Goal: Navigation & Orientation: Find specific page/section

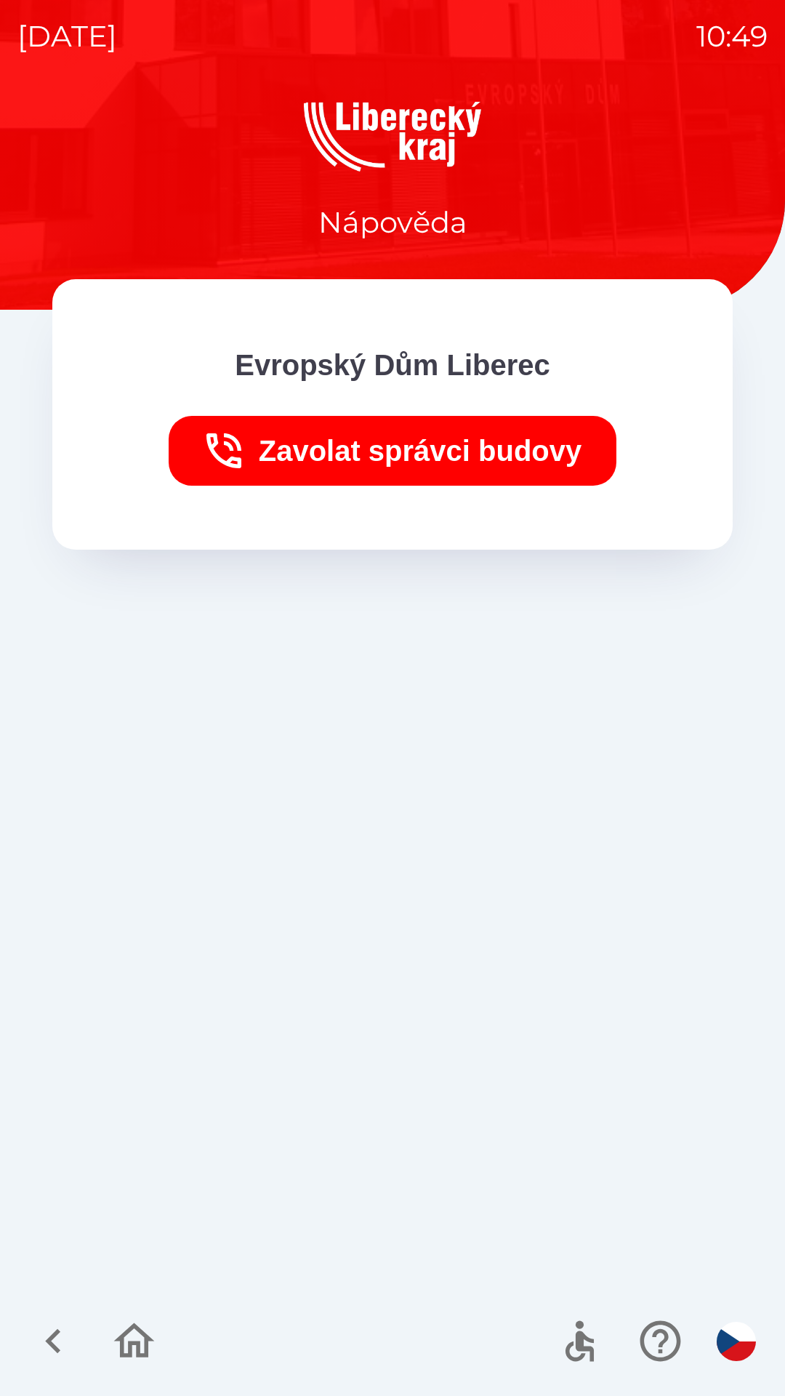
click at [52, 1348] on icon "button" at bounding box center [52, 1341] width 15 height 25
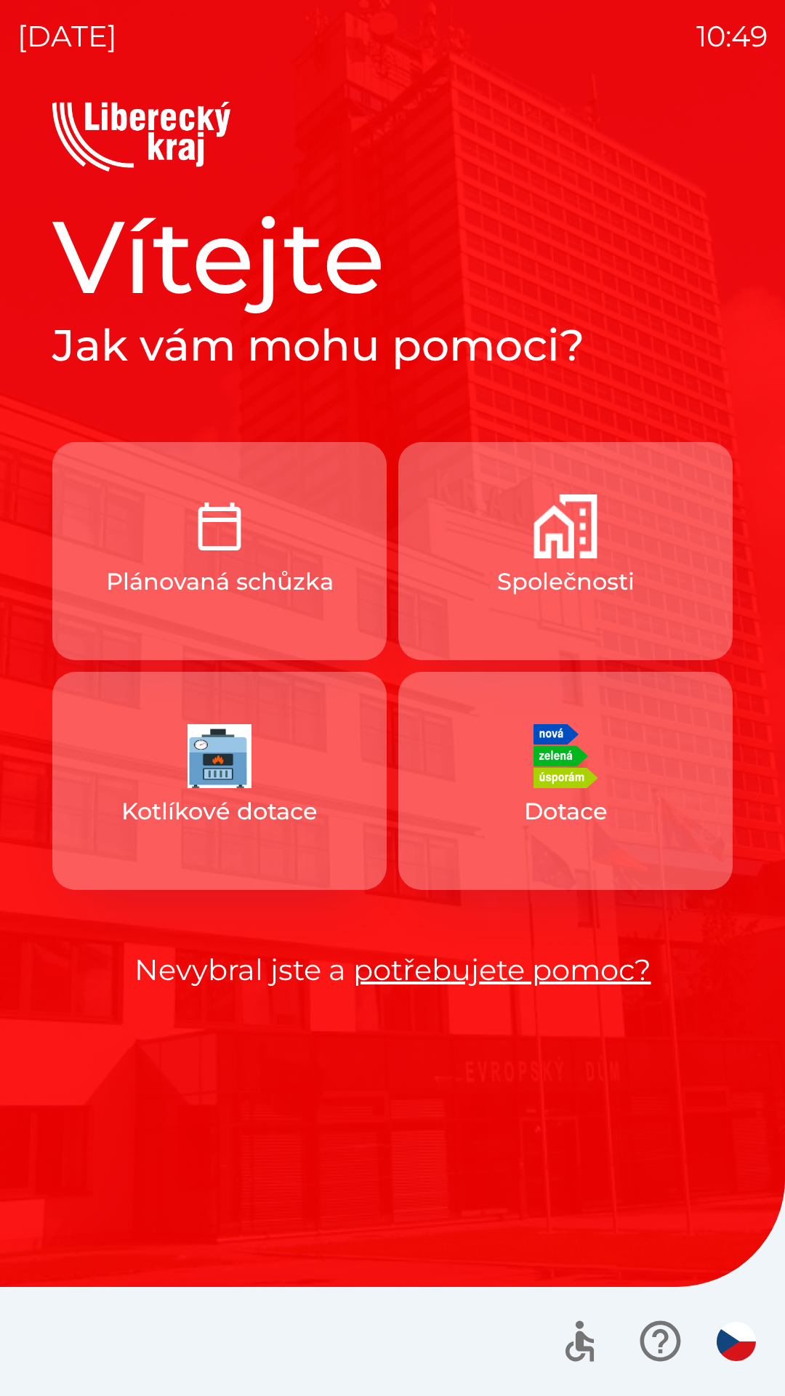
click at [232, 578] on p "Plánovaná schůzka" at bounding box center [220, 581] width 228 height 35
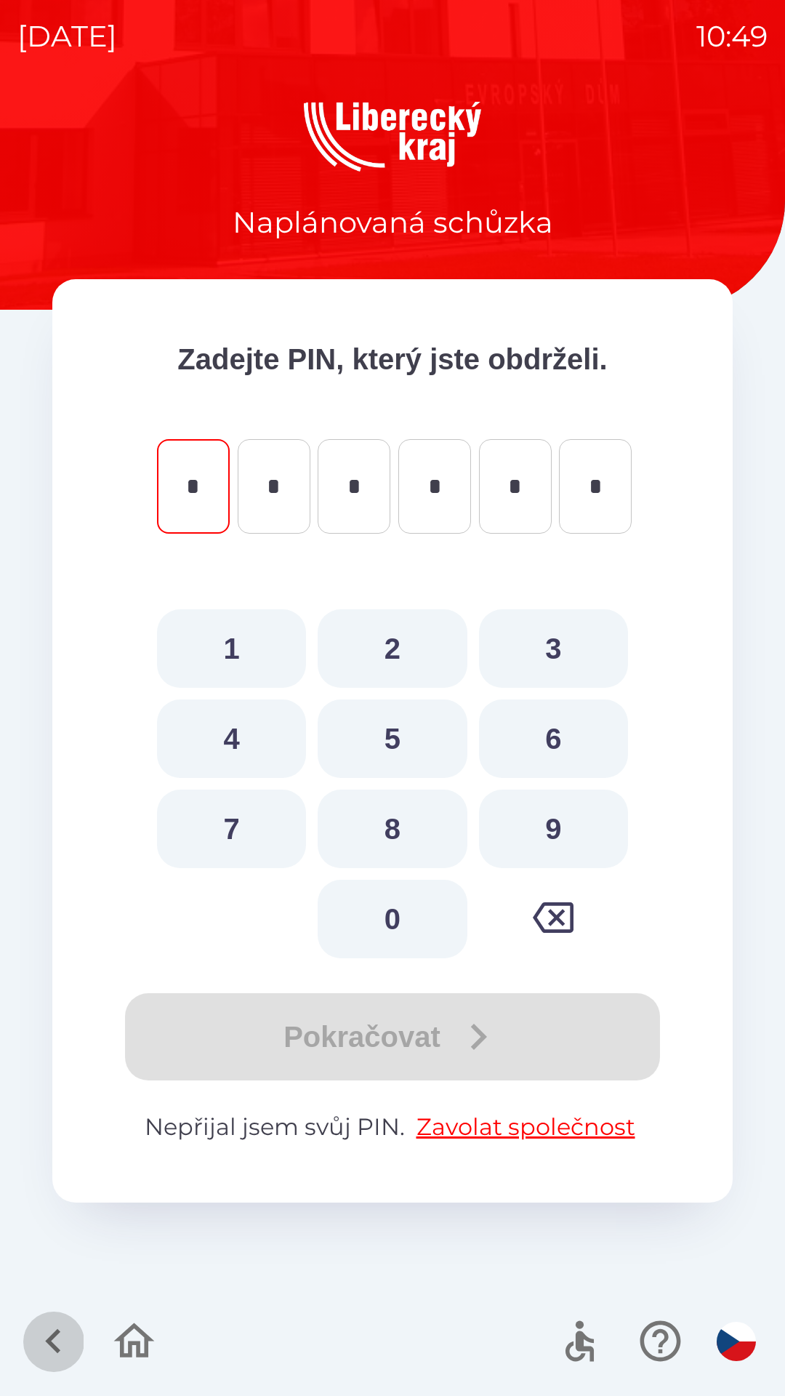
click at [39, 1330] on icon "button" at bounding box center [53, 1341] width 49 height 49
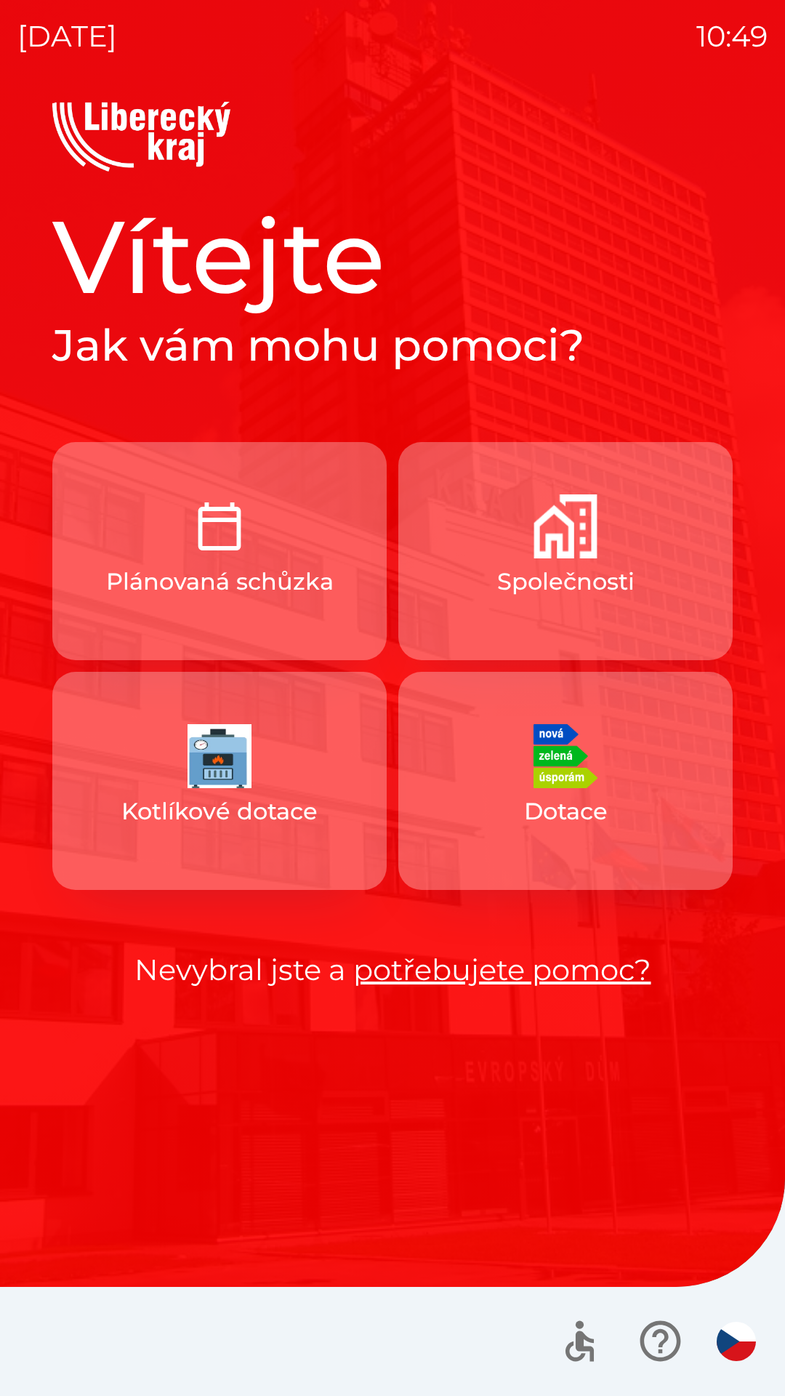
click at [532, 567] on p "Společnosti" at bounding box center [565, 581] width 137 height 35
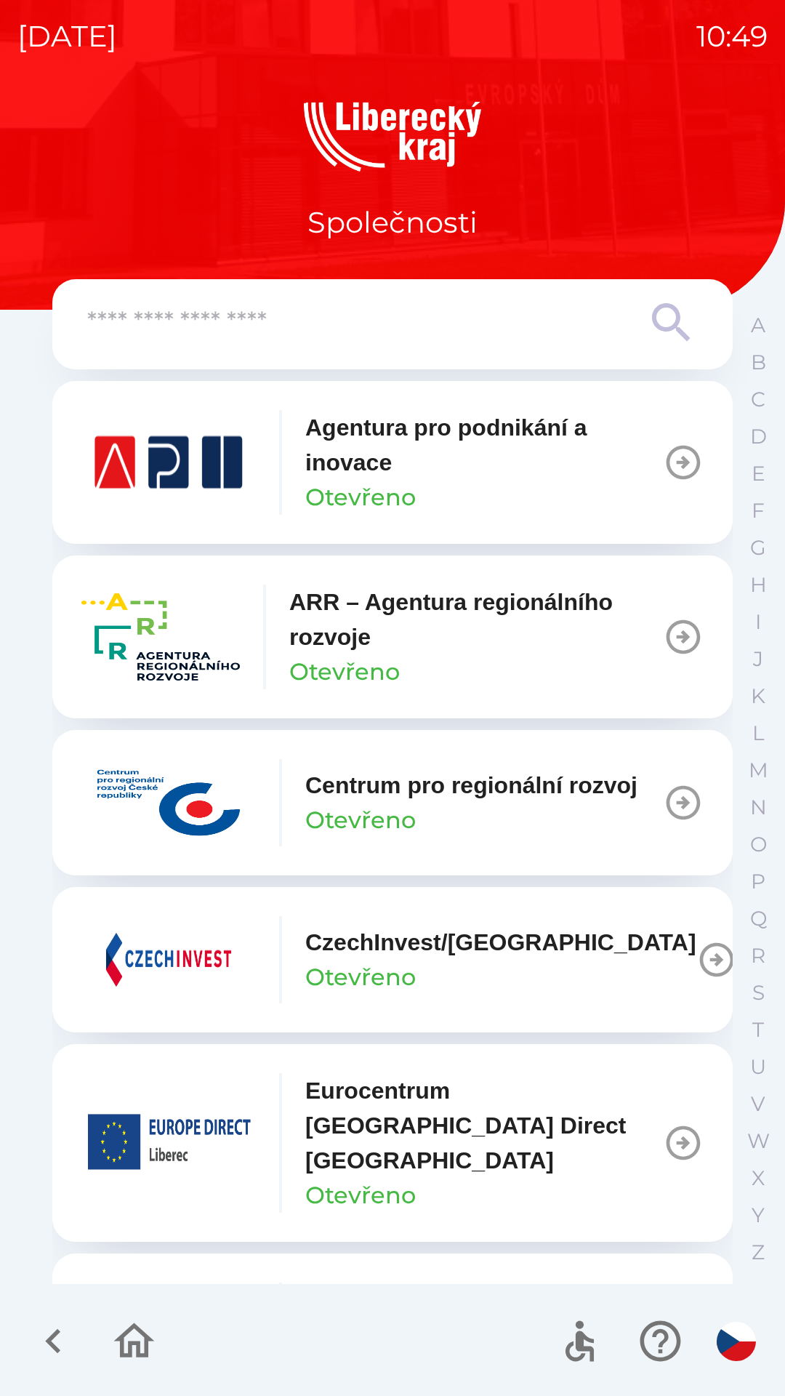
click at [47, 1320] on icon "button" at bounding box center [53, 1341] width 49 height 49
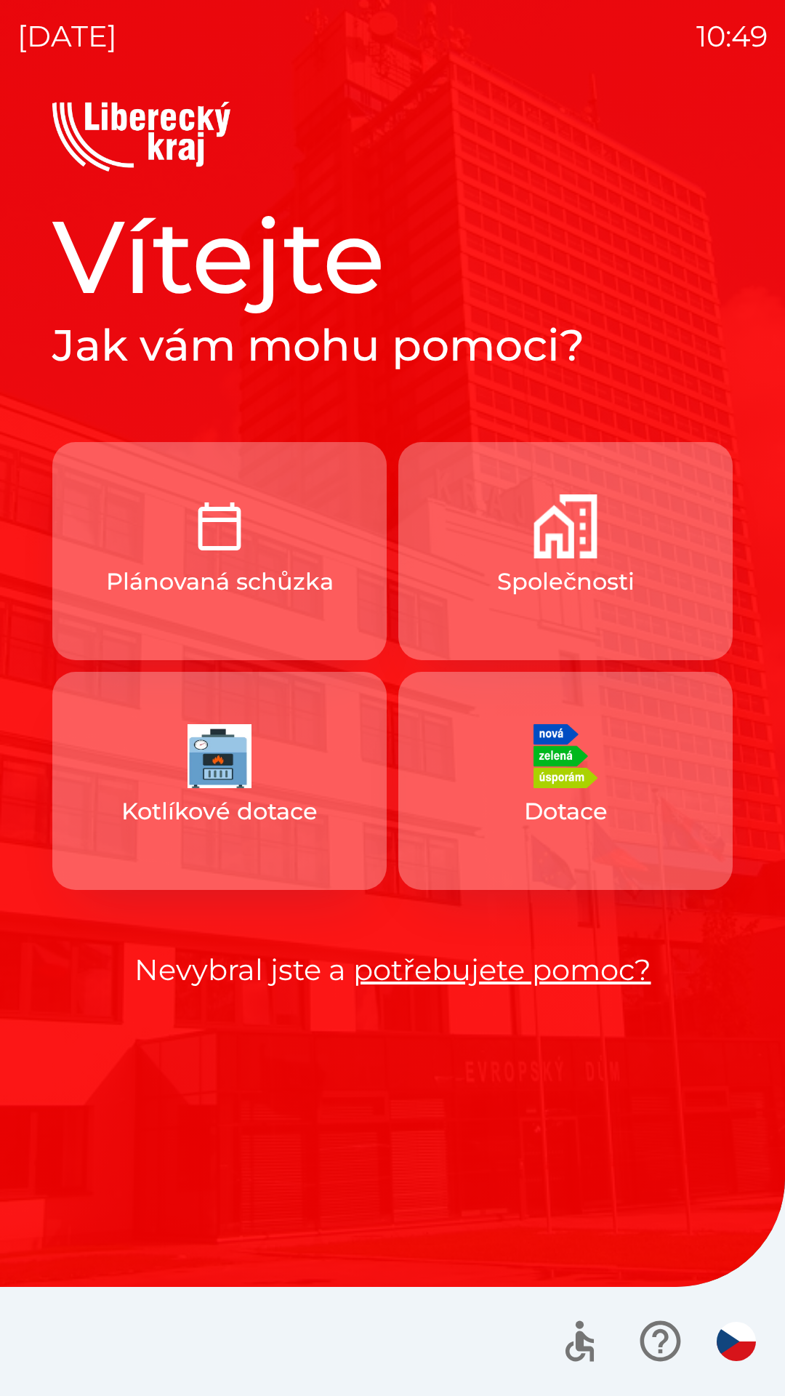
click at [465, 970] on link "potřebujete pomoc?" at bounding box center [502, 970] width 298 height 36
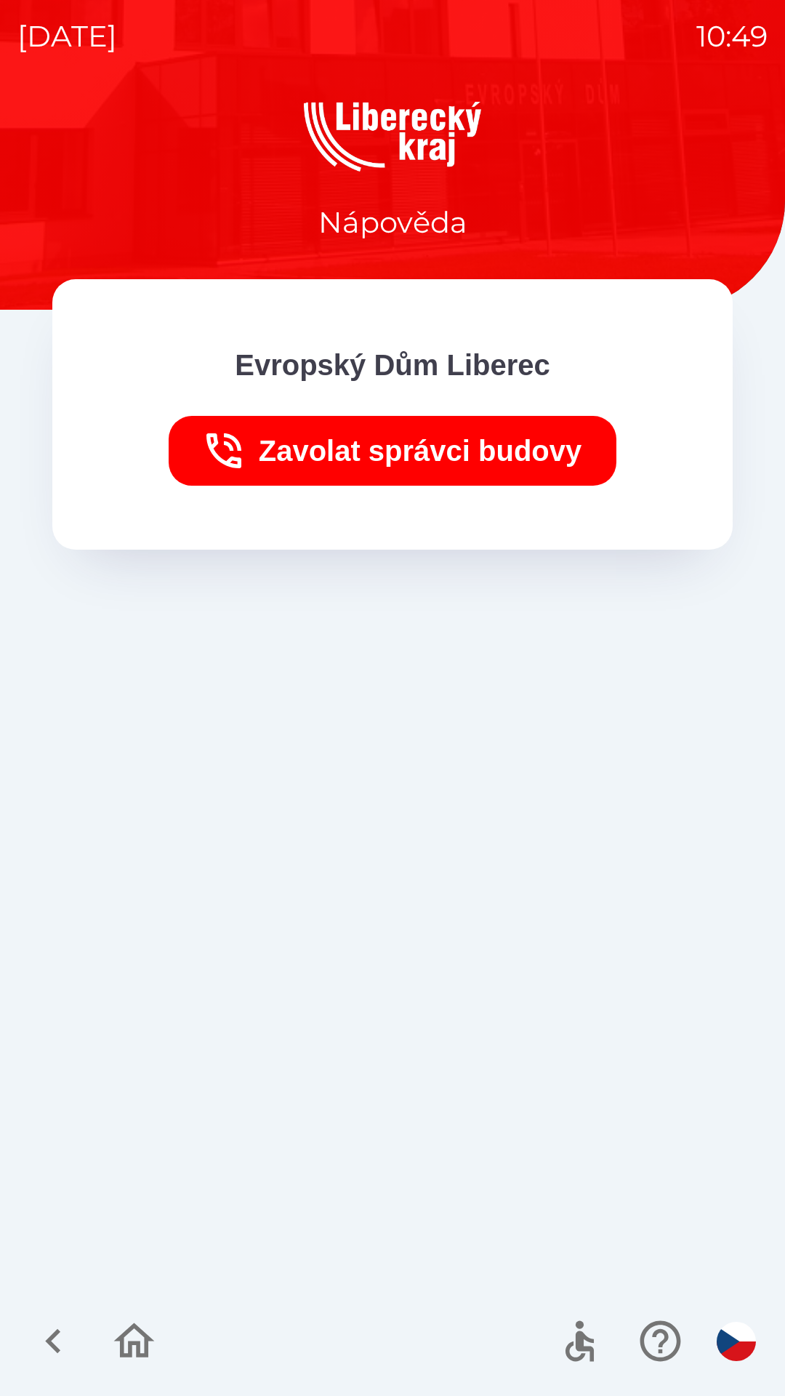
click at [56, 1337] on icon "button" at bounding box center [52, 1341] width 15 height 25
